Goal: Complete application form

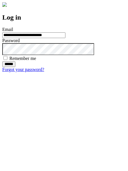
type input "**********"
click at [15, 67] on input "******" at bounding box center [8, 64] width 13 height 6
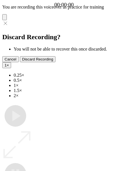
type input "**********"
